Goal: Information Seeking & Learning: Learn about a topic

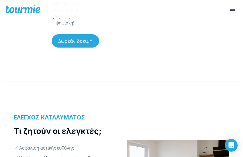
scroll to position [214, 0]
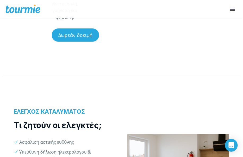
click at [109, 80] on div at bounding box center [121, 70] width 243 height 20
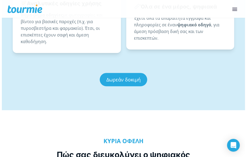
scroll to position [627, 0]
